Goal: Information Seeking & Learning: Learn about a topic

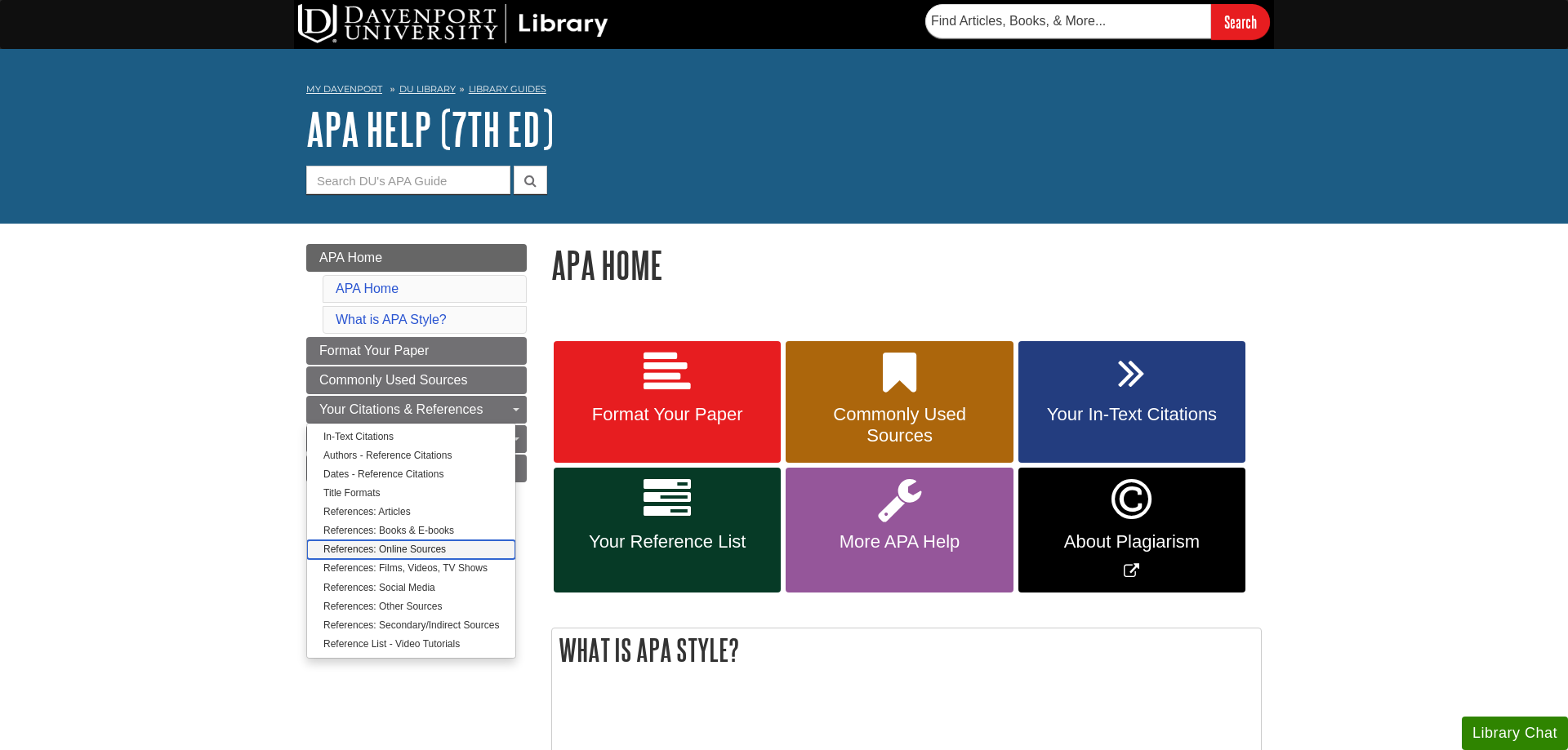
click at [342, 550] on link "References: Online Sources" at bounding box center [411, 550] width 208 height 19
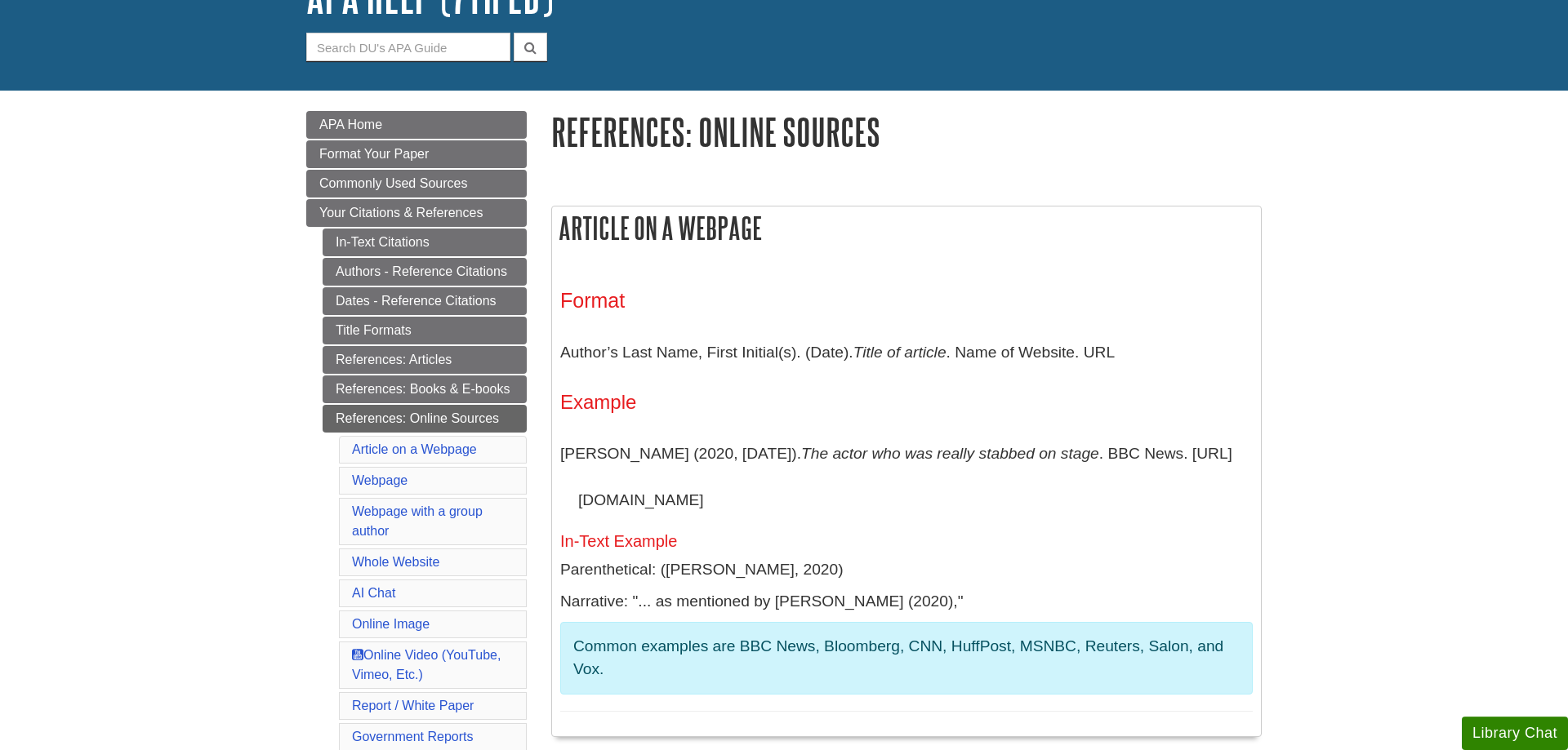
scroll to position [166, 0]
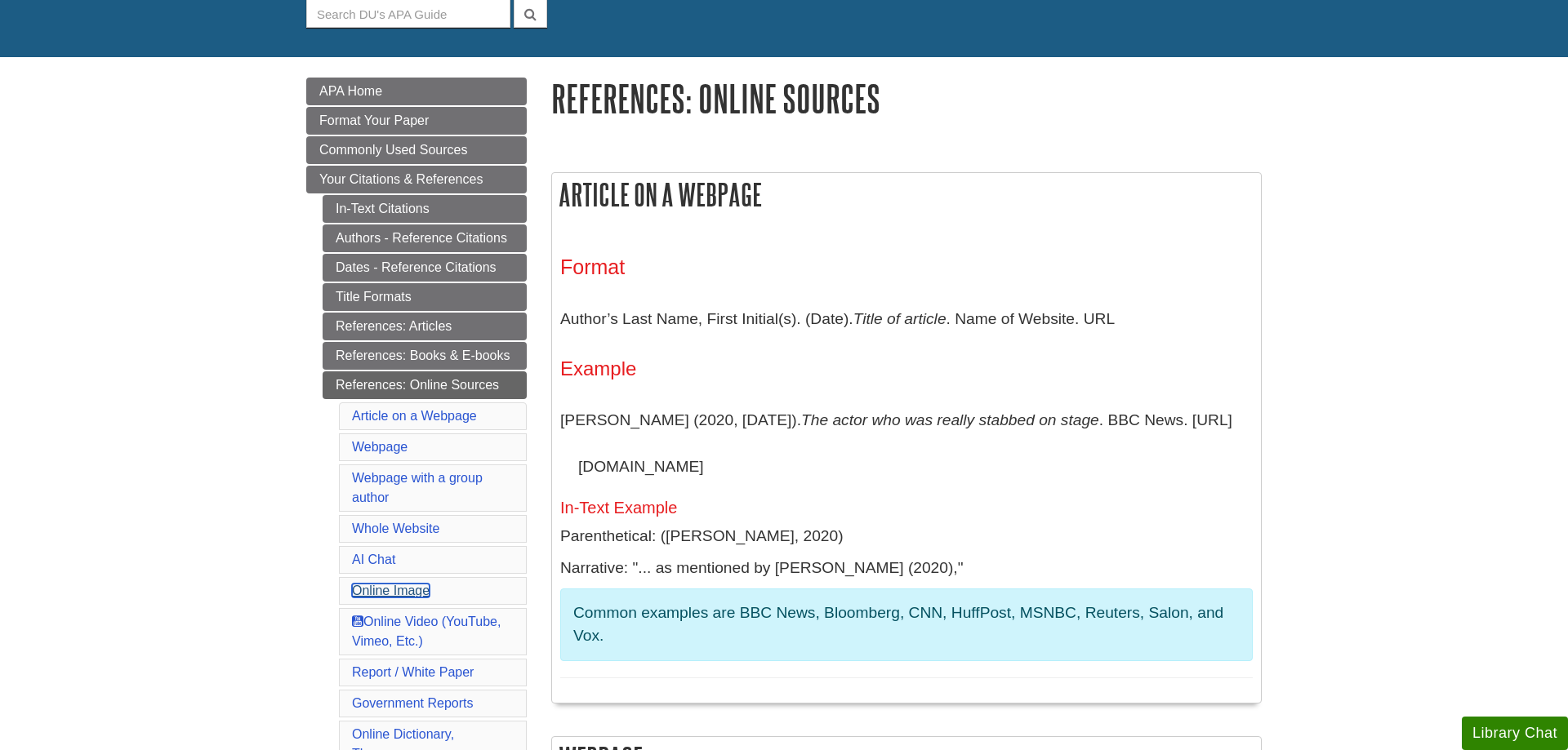
click at [411, 595] on link "Online Image" at bounding box center [391, 590] width 77 height 14
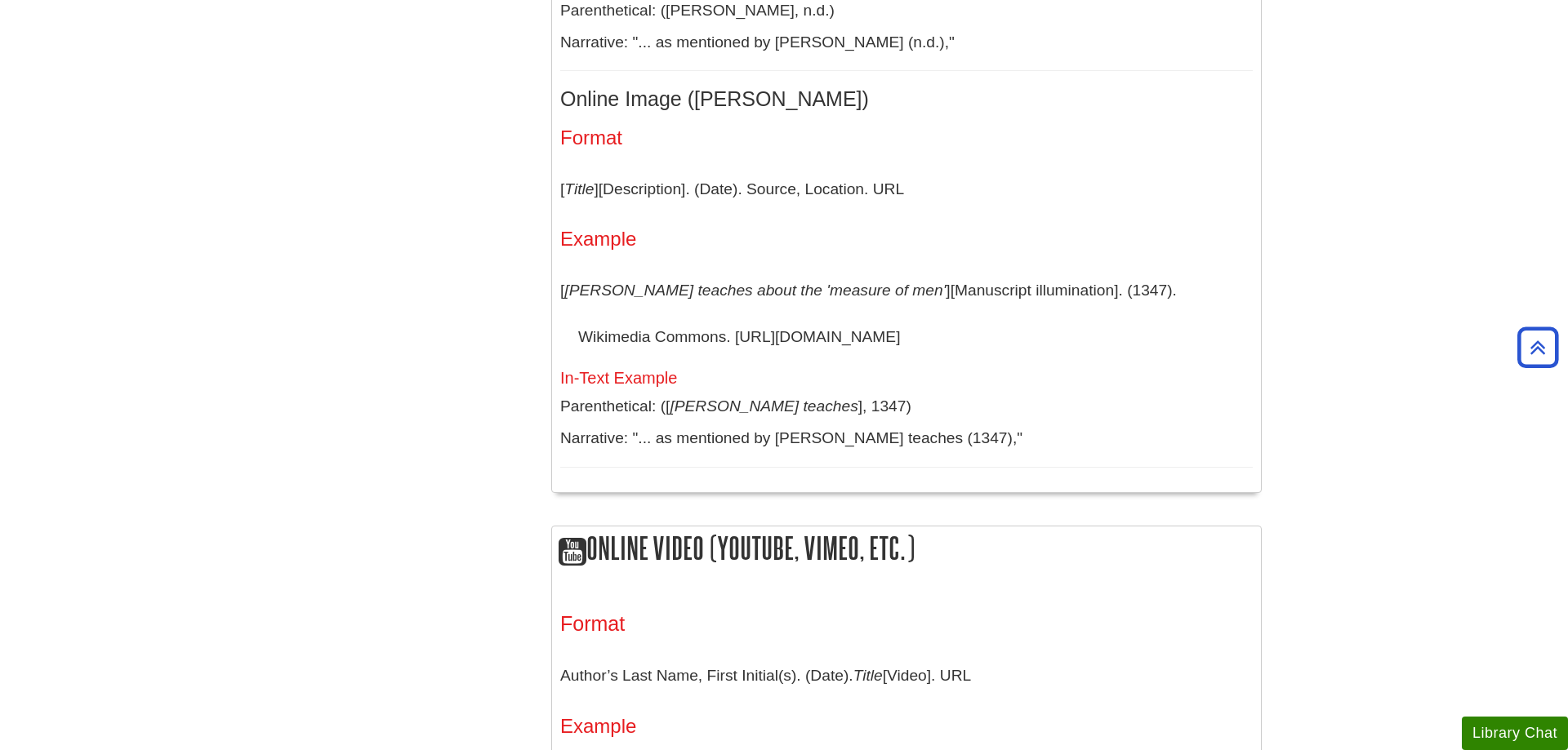
scroll to position [4049, 0]
